Goal: Find specific page/section: Find specific page/section

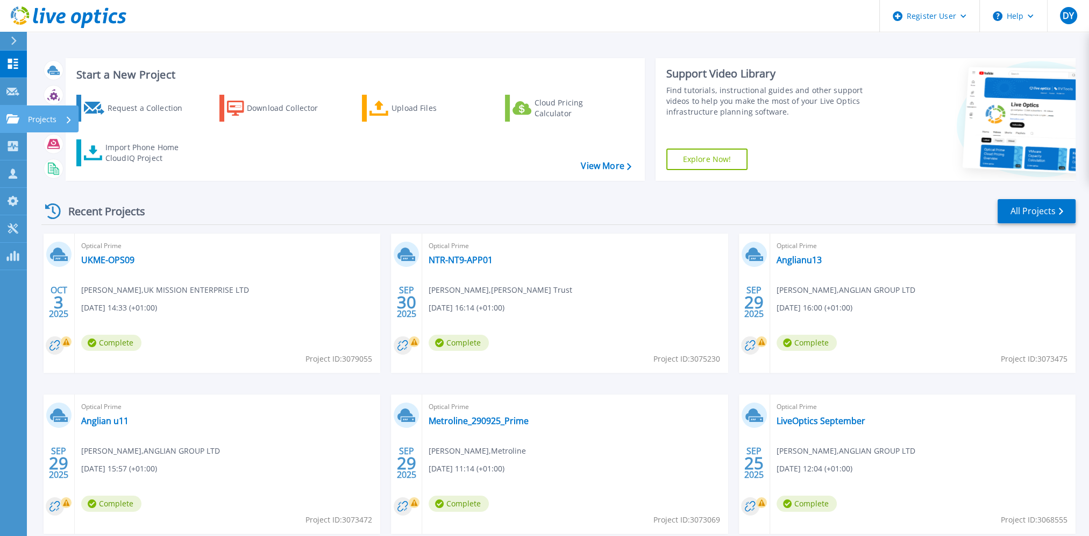
click at [42, 119] on p "Projects" at bounding box center [42, 119] width 29 height 28
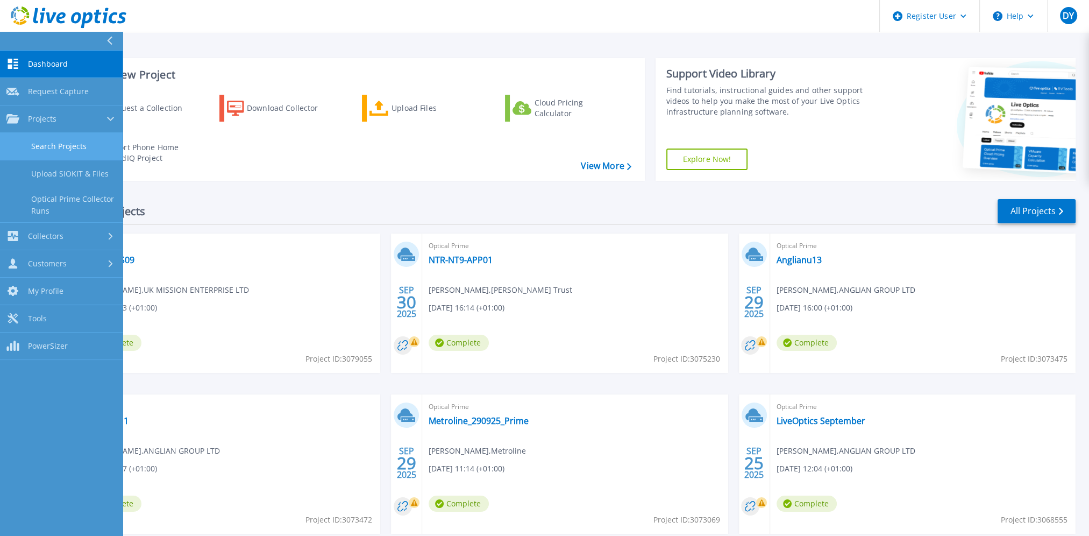
click at [56, 144] on link "Search Projects" at bounding box center [61, 146] width 123 height 27
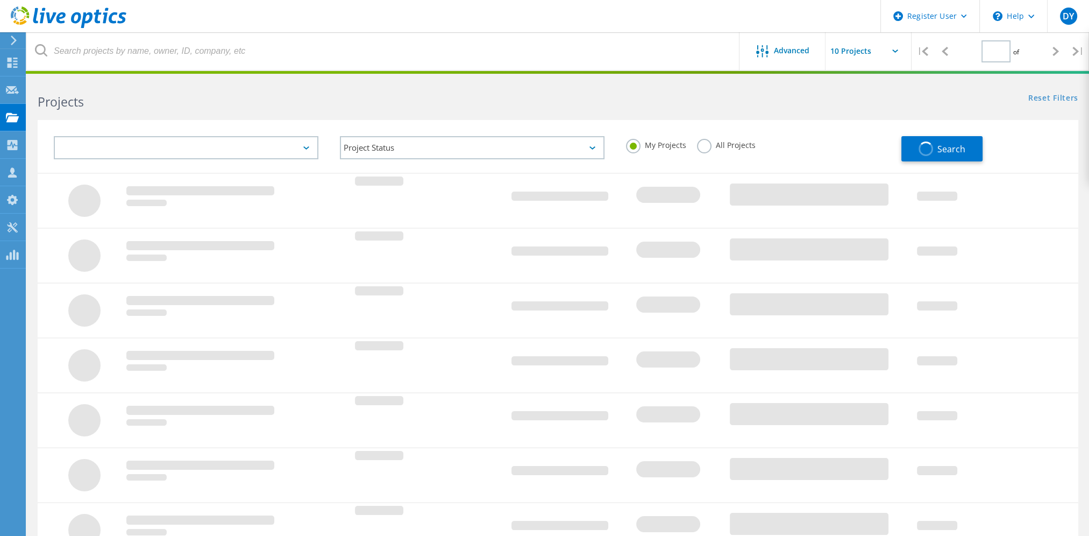
type input "1"
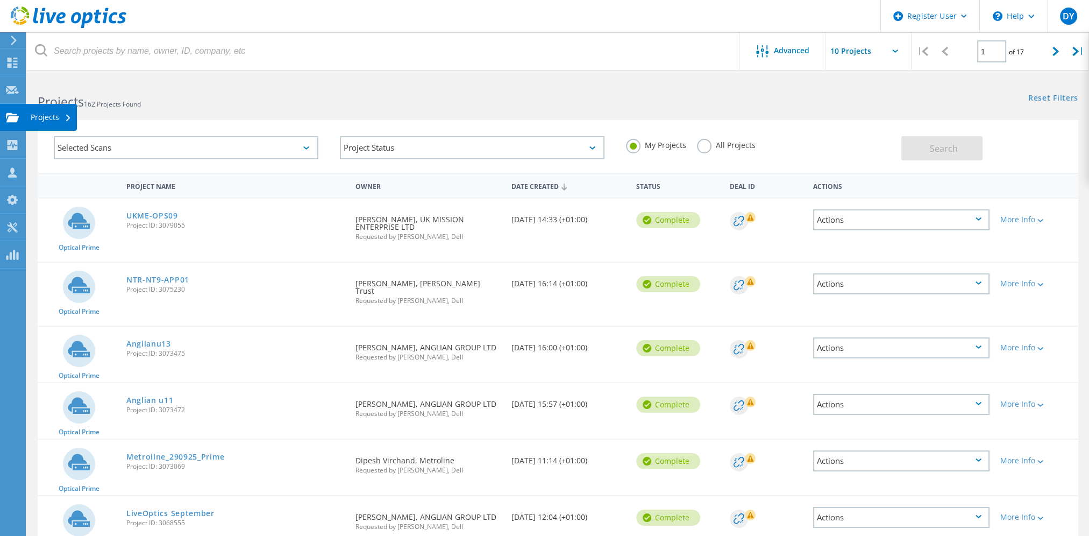
click at [45, 117] on div "Projects" at bounding box center [51, 117] width 41 height 8
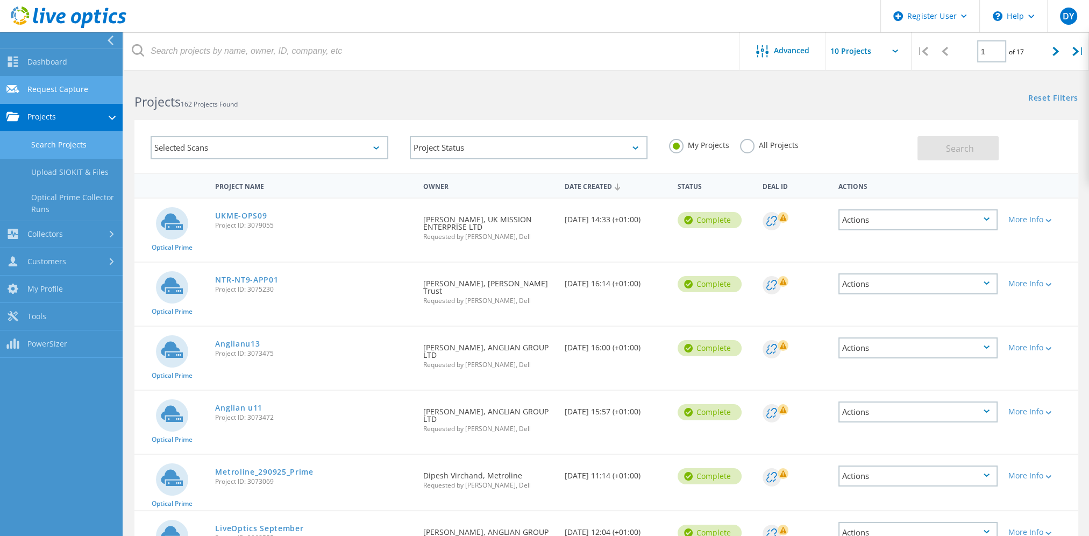
click at [67, 89] on link "Request Capture" at bounding box center [61, 89] width 123 height 27
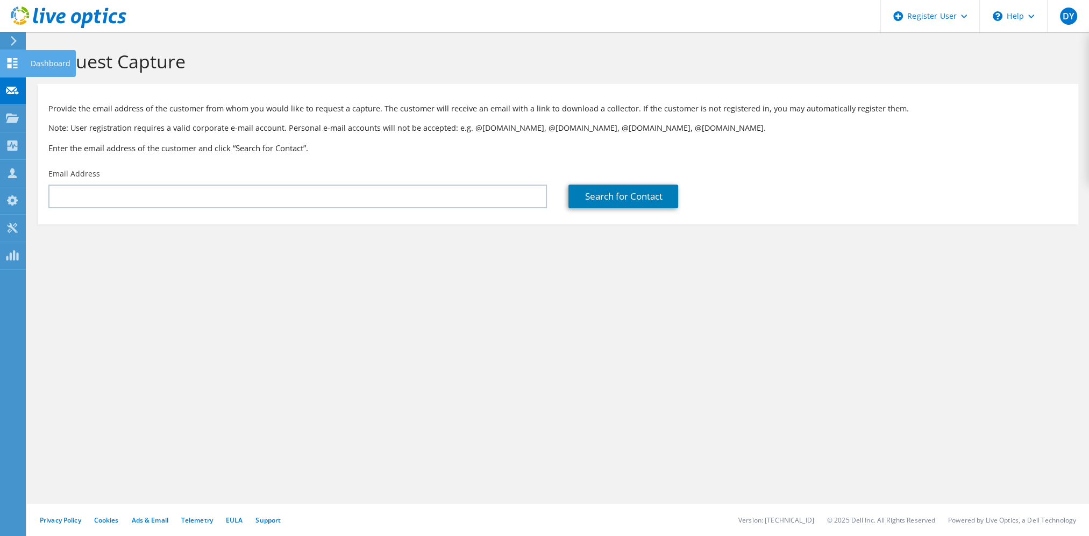
drag, startPoint x: 11, startPoint y: 61, endPoint x: 17, endPoint y: 61, distance: 5.9
click at [11, 61] on use at bounding box center [13, 63] width 10 height 10
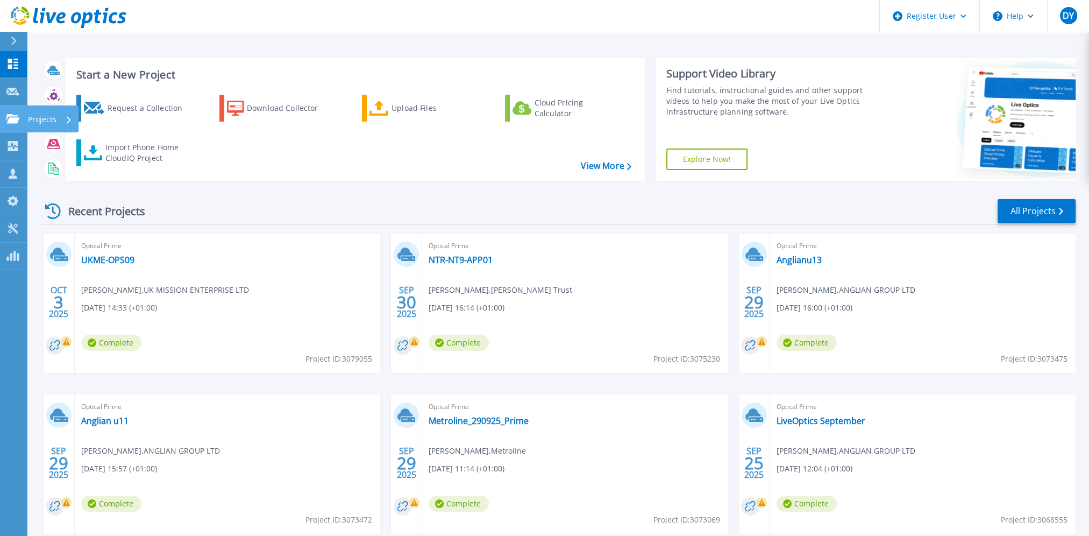
click at [65, 119] on div "Projects" at bounding box center [50, 119] width 44 height 28
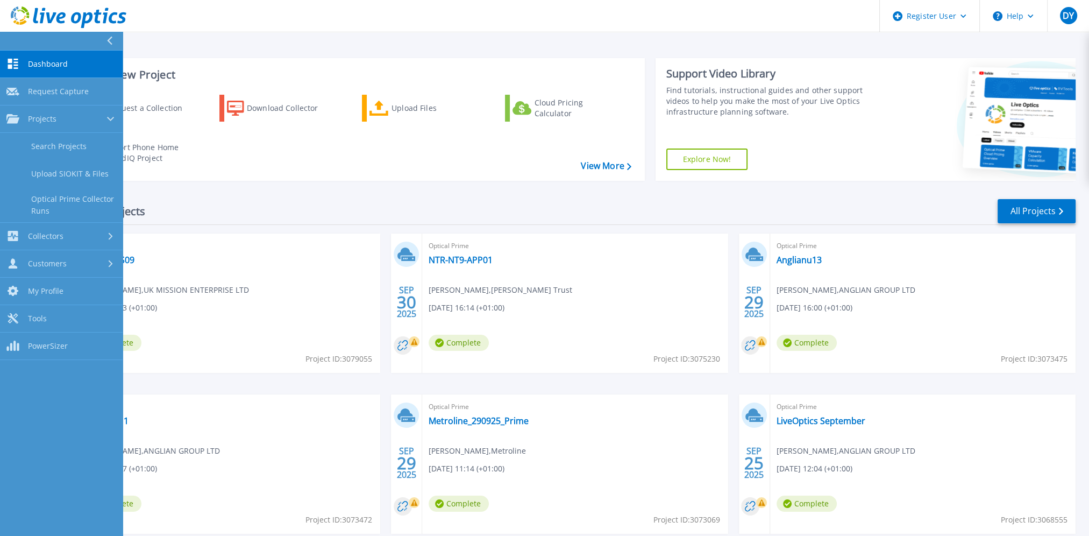
click at [45, 61] on span "Dashboard" at bounding box center [48, 64] width 40 height 10
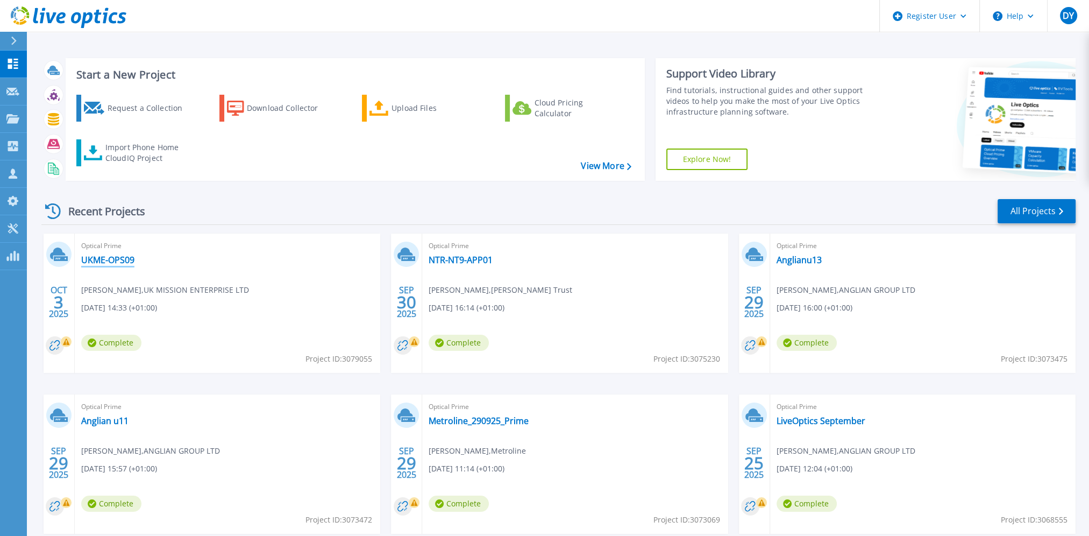
click at [105, 260] on link "UKME-OPS09" at bounding box center [107, 259] width 53 height 11
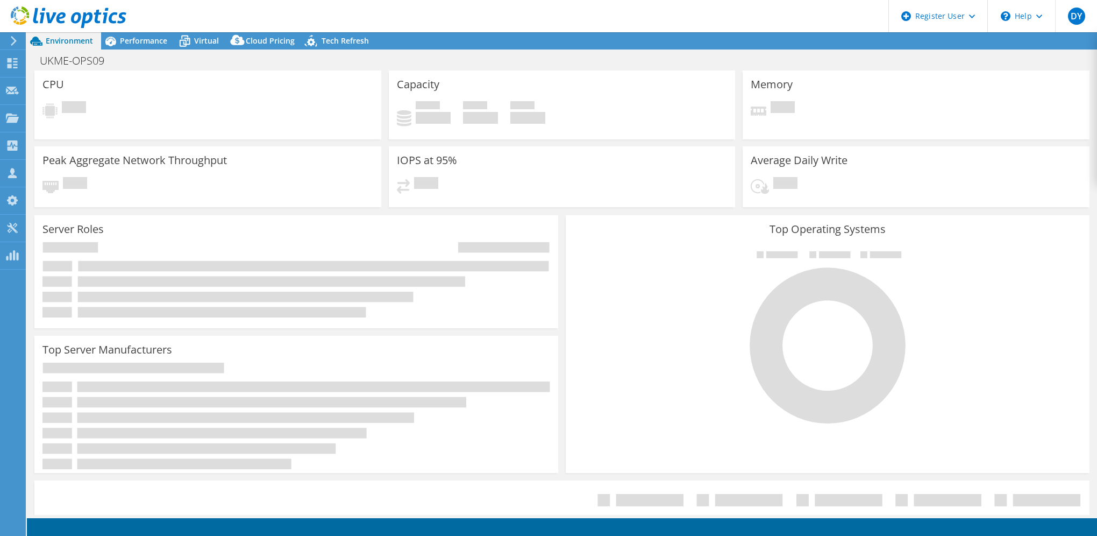
select select "USD"
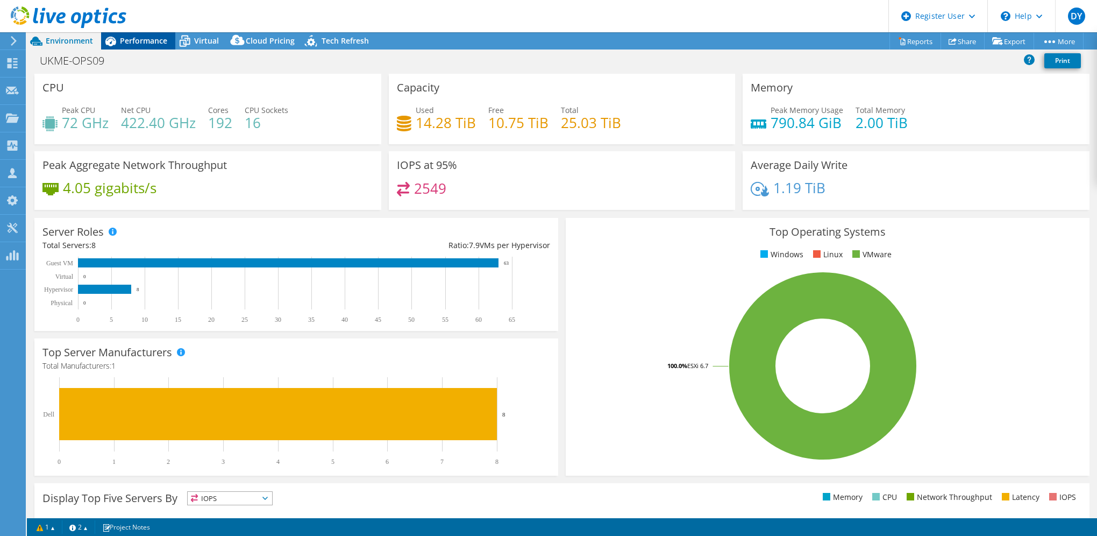
click at [132, 37] on span "Performance" at bounding box center [143, 41] width 47 height 10
